Goal: Information Seeking & Learning: Learn about a topic

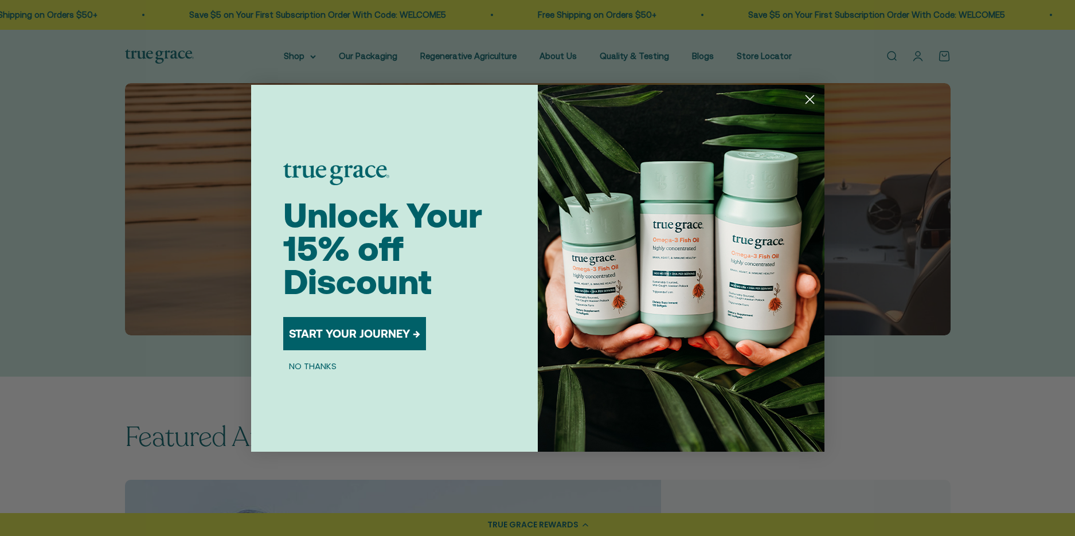
click at [810, 100] on icon "Close dialog" at bounding box center [809, 99] width 8 height 8
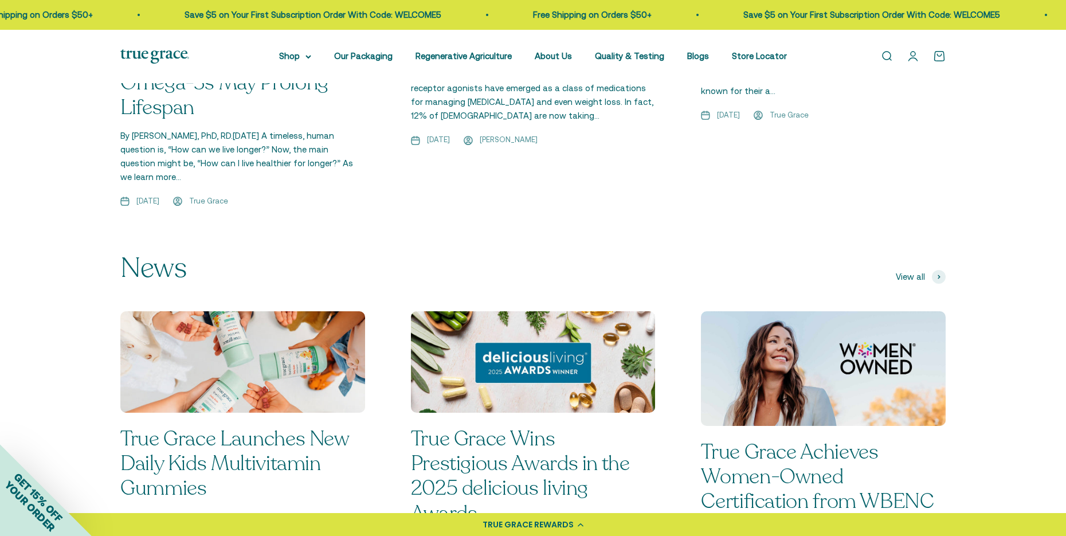
scroll to position [910, 0]
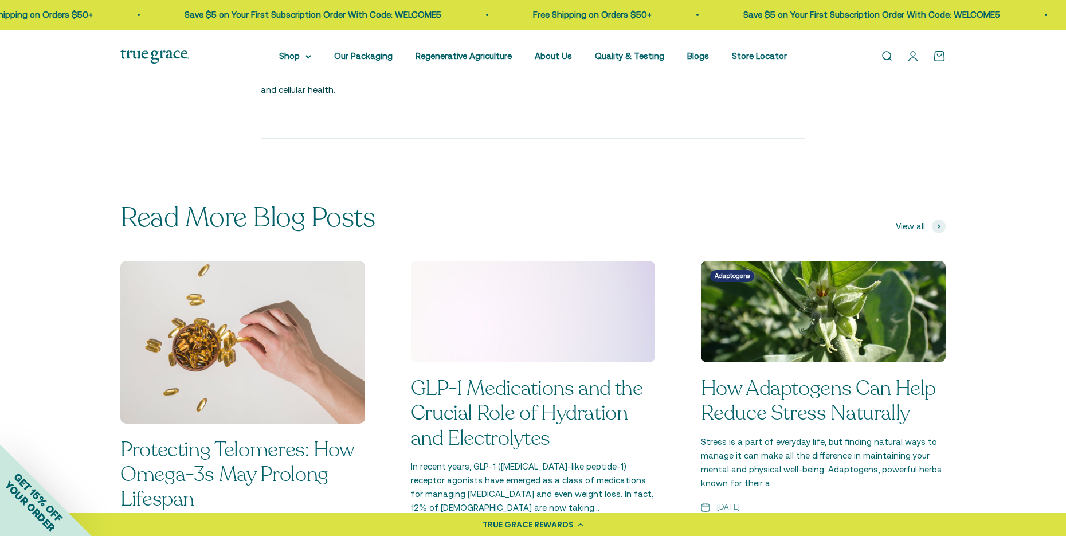
scroll to position [2427, 0]
